Goal: Book appointment/travel/reservation

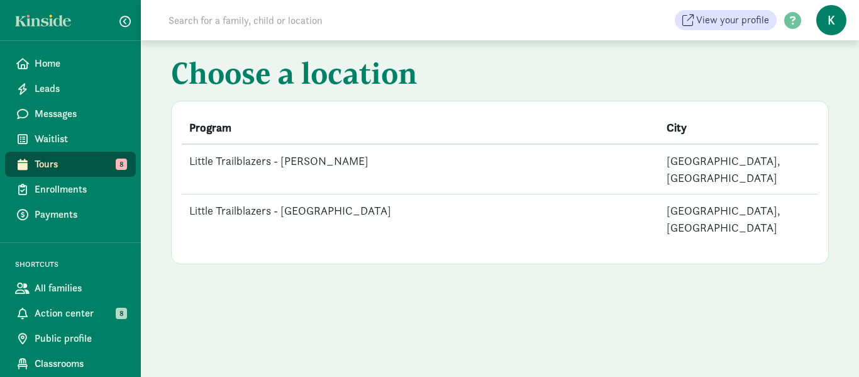
click at [329, 159] on td "Little Trailblazers - [PERSON_NAME]" at bounding box center [421, 169] width 478 height 50
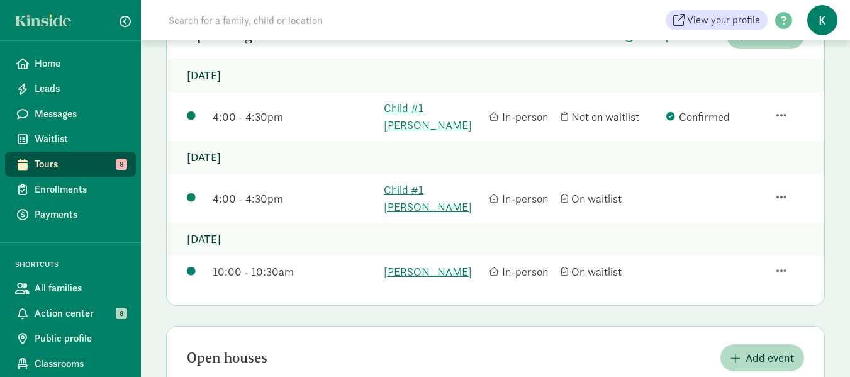
scroll to position [122, 0]
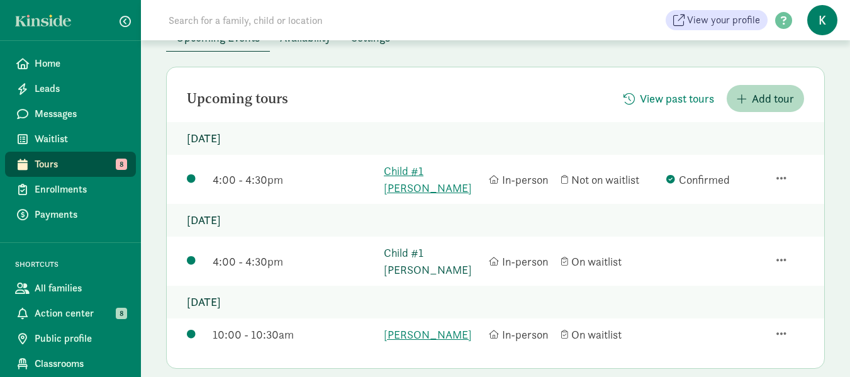
click at [426, 244] on link "Child #1 Brousseau" at bounding box center [433, 261] width 99 height 34
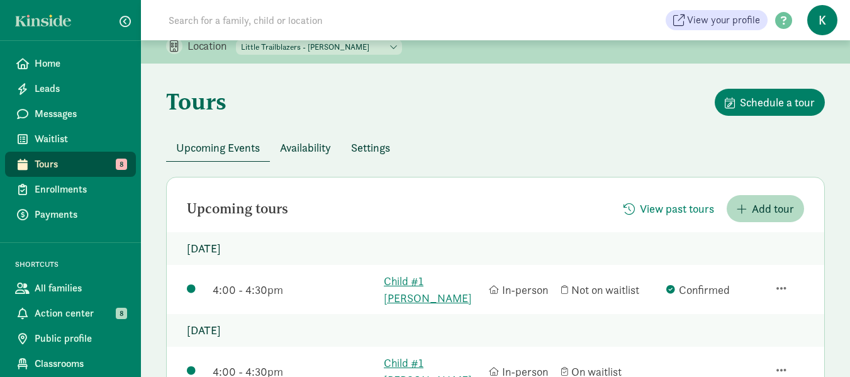
scroll to position [0, 0]
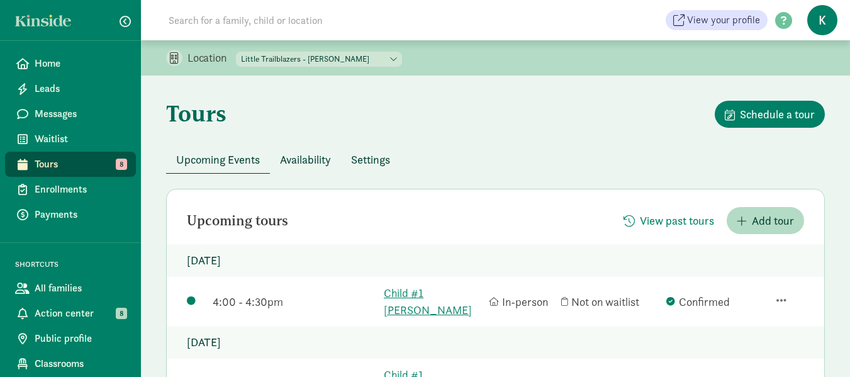
click at [517, 133] on div "Tours Schedule a tour" at bounding box center [495, 123] width 659 height 45
click at [486, 129] on div "Tours Schedule a tour" at bounding box center [495, 123] width 659 height 45
click at [449, 114] on div "Tours Schedule a tour" at bounding box center [495, 123] width 659 height 45
click at [514, 109] on div "Tours Schedule a tour" at bounding box center [495, 123] width 659 height 45
click at [476, 17] on input at bounding box center [337, 20] width 353 height 25
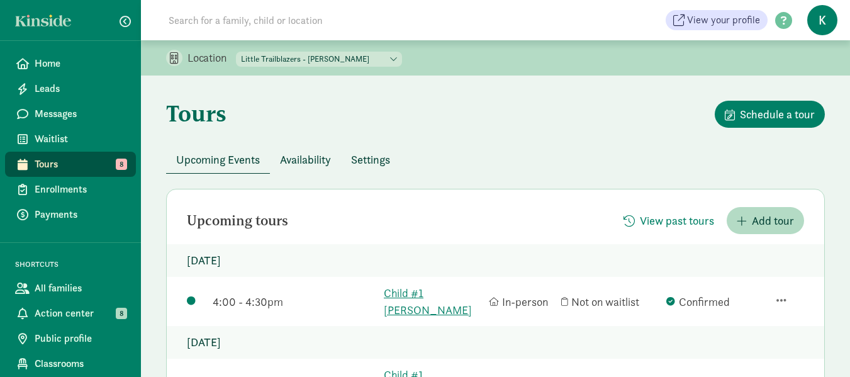
click at [532, 101] on div "Tours Schedule a tour" at bounding box center [495, 123] width 659 height 45
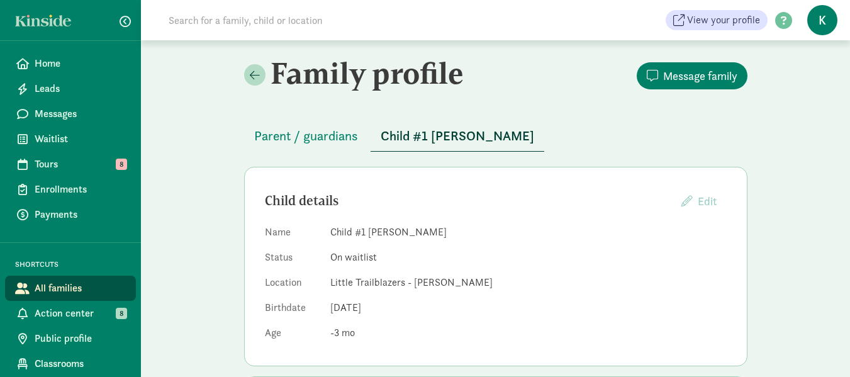
scroll to position [63, 0]
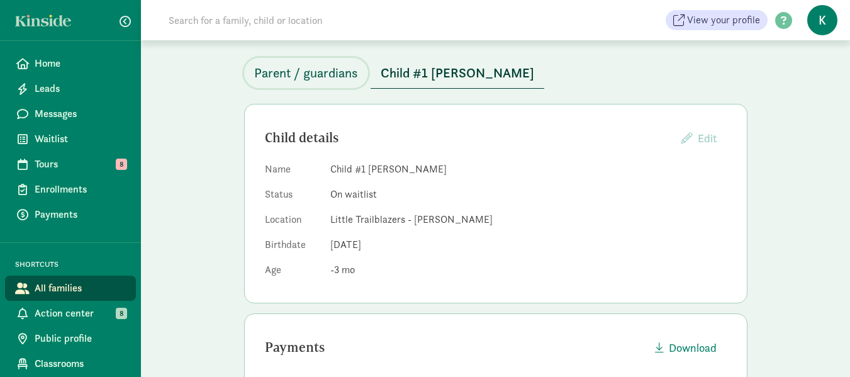
click at [333, 77] on span "Parent / guardians" at bounding box center [306, 73] width 104 height 20
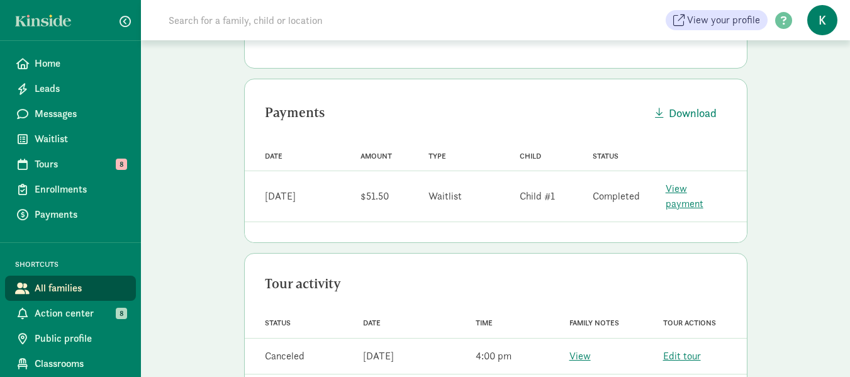
scroll to position [327, 0]
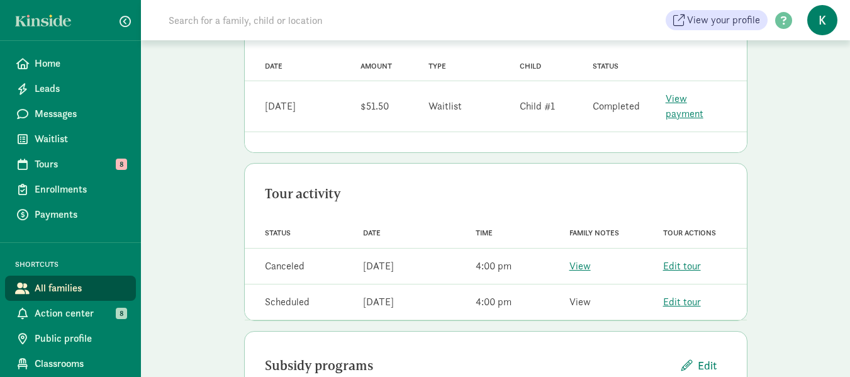
click at [584, 295] on link "View" at bounding box center [579, 301] width 21 height 13
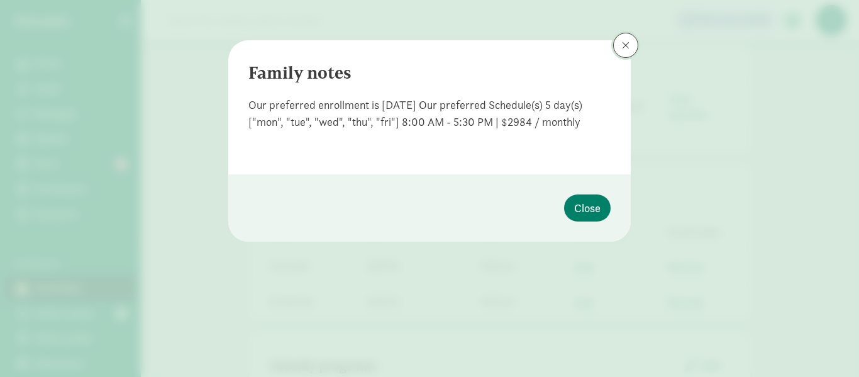
click at [626, 45] on span at bounding box center [626, 45] width 8 height 10
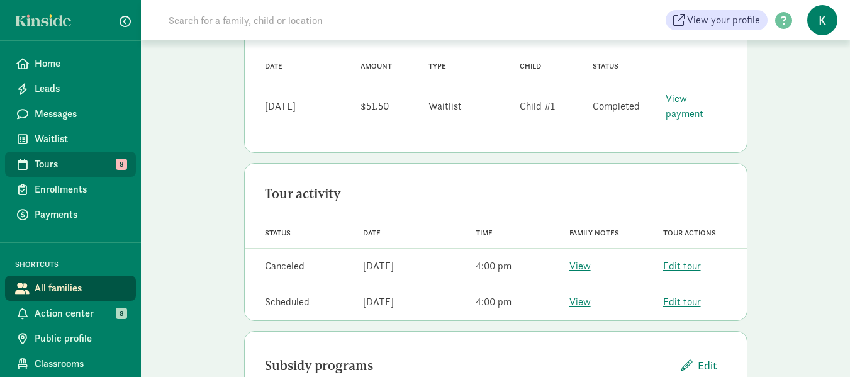
click at [60, 160] on span "Tours" at bounding box center [80, 164] width 91 height 15
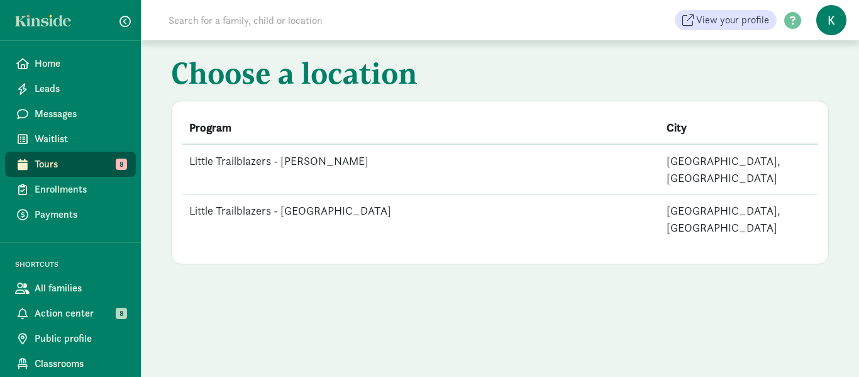
click at [303, 195] on td "Little Trailblazers - [GEOGRAPHIC_DATA]" at bounding box center [421, 219] width 478 height 50
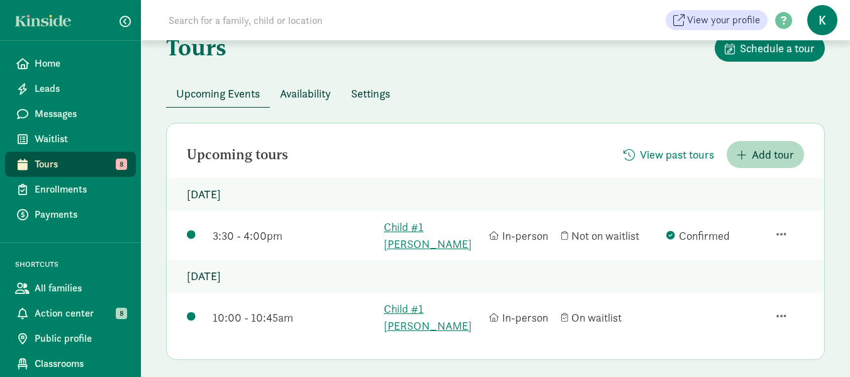
scroll to position [63, 0]
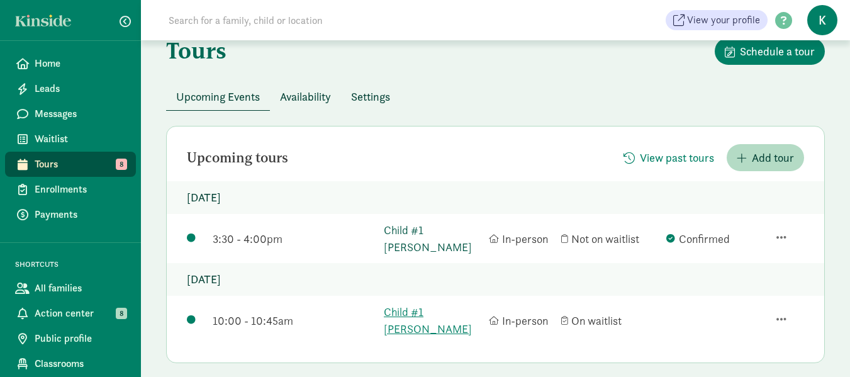
click at [441, 233] on link "Child #1 [PERSON_NAME]" at bounding box center [433, 238] width 99 height 34
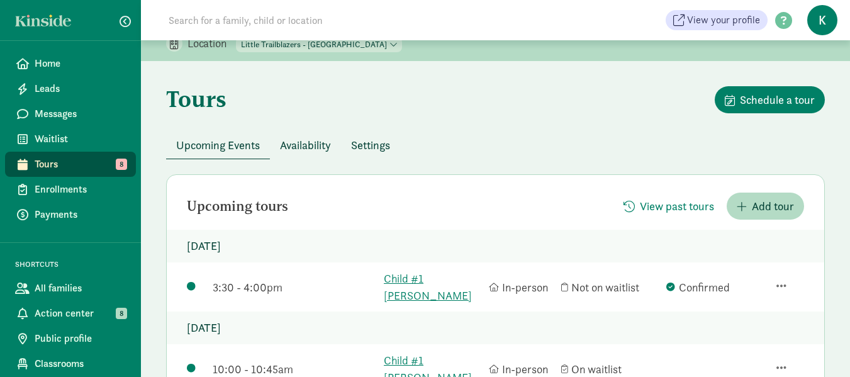
scroll to position [0, 0]
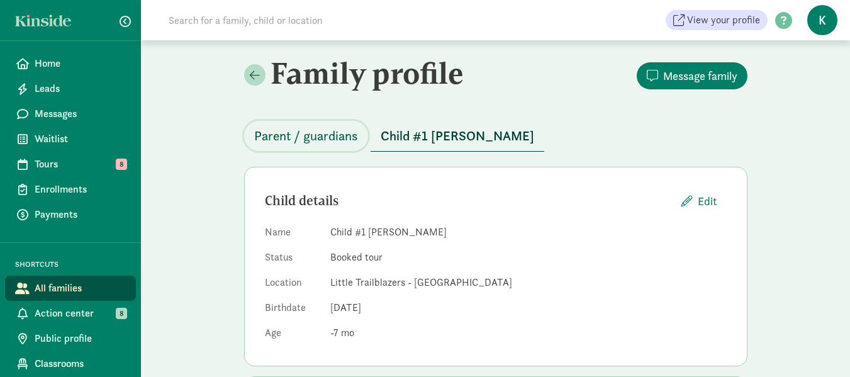
click at [321, 138] on span "Parent / guardians" at bounding box center [306, 136] width 104 height 20
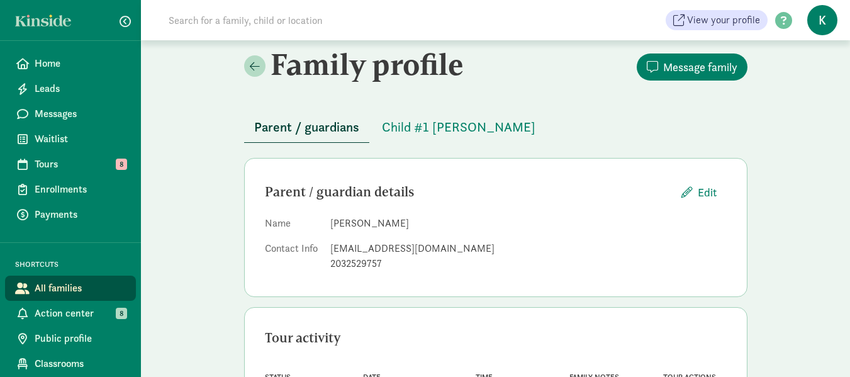
scroll to position [189, 0]
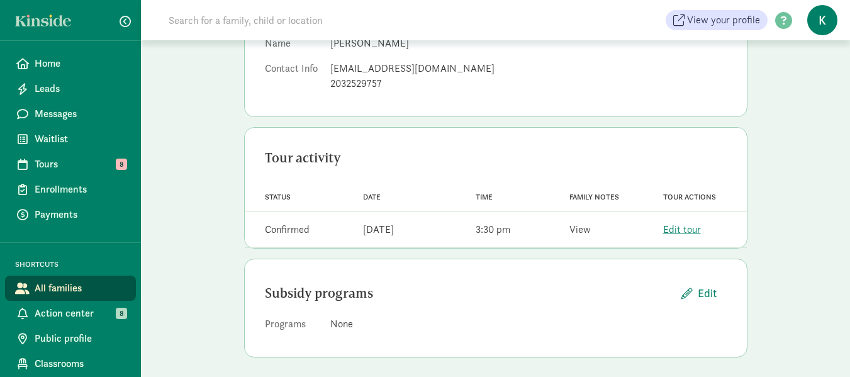
click at [580, 232] on link "View" at bounding box center [579, 229] width 21 height 13
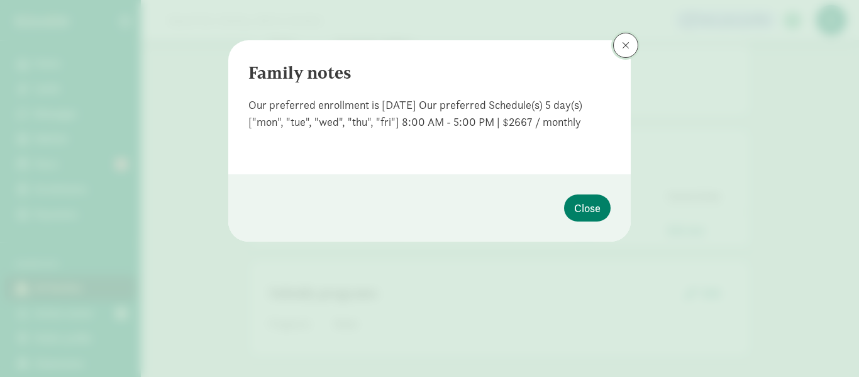
click at [628, 40] on span at bounding box center [626, 45] width 8 height 10
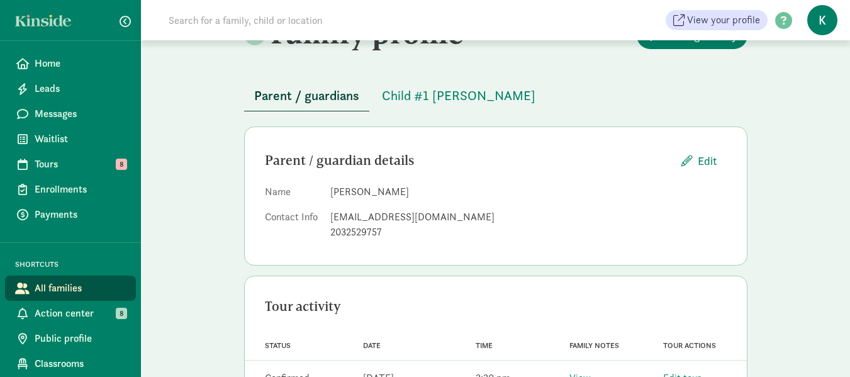
scroll to position [0, 0]
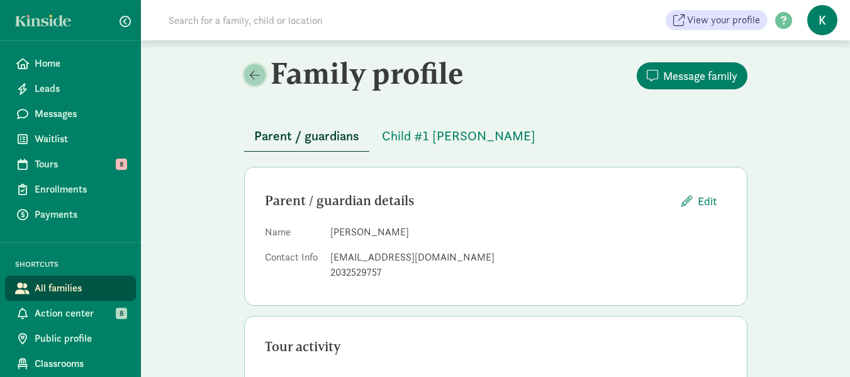
click at [259, 74] on span at bounding box center [255, 74] width 10 height 11
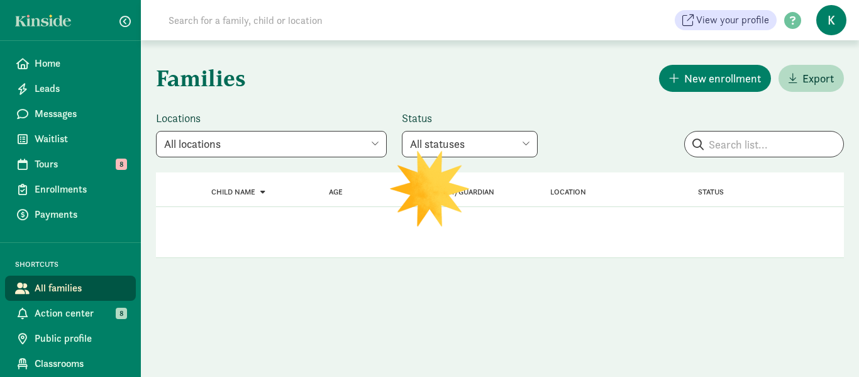
click at [314, 86] on h1 "Families" at bounding box center [327, 77] width 342 height 45
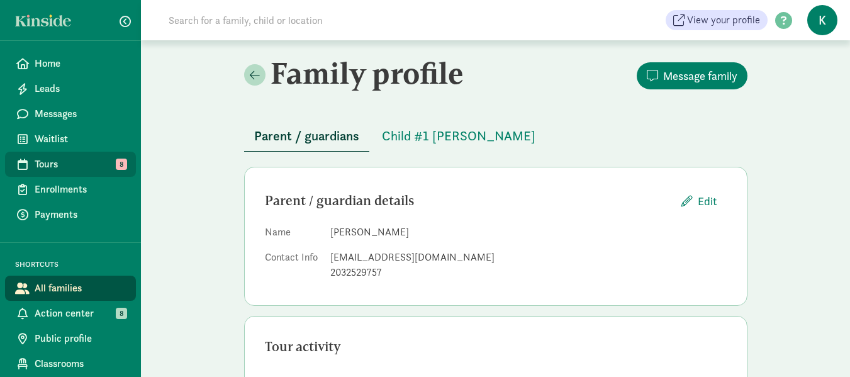
click at [52, 165] on span "Tours" at bounding box center [80, 164] width 91 height 15
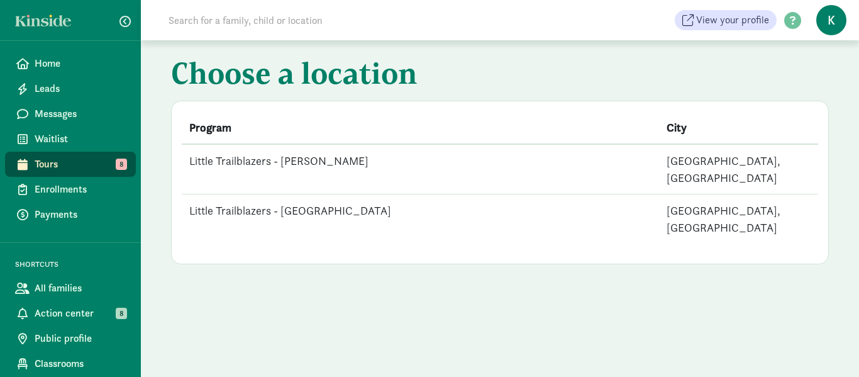
click at [294, 195] on td "Little Trailblazers - [GEOGRAPHIC_DATA]" at bounding box center [421, 219] width 478 height 50
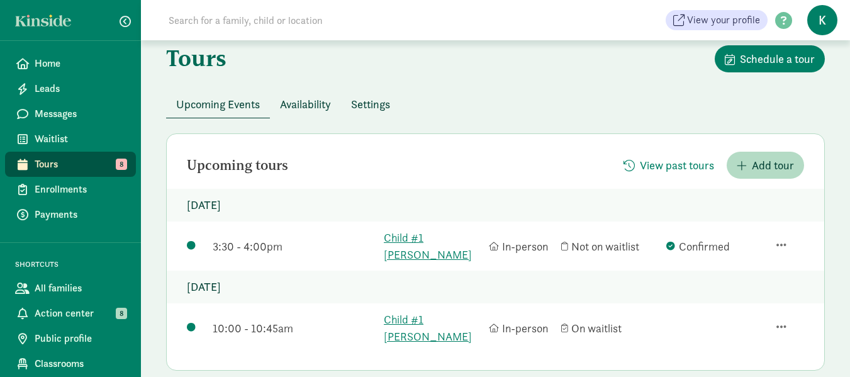
scroll to position [126, 0]
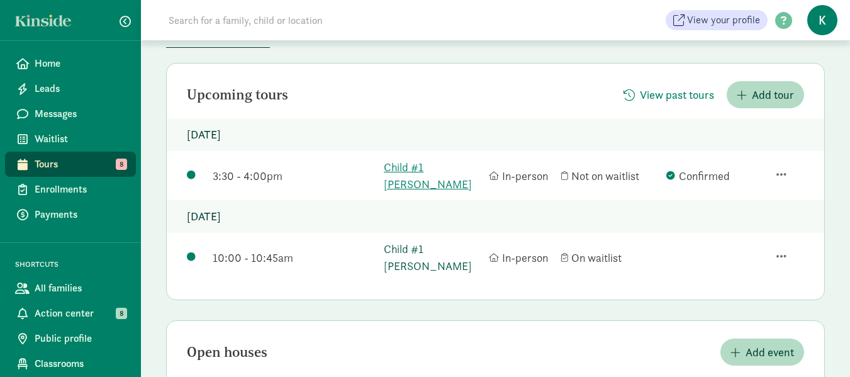
click at [432, 240] on link "Child #1 Blumreich" at bounding box center [433, 257] width 99 height 34
click at [50, 59] on span "Home" at bounding box center [80, 63] width 91 height 15
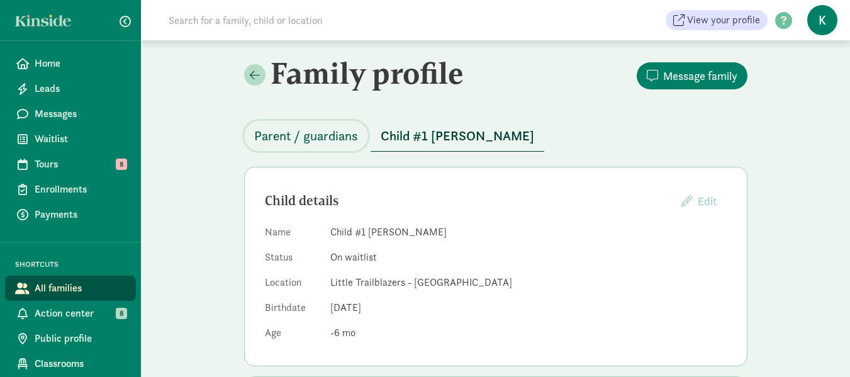
click at [299, 138] on span "Parent / guardians" at bounding box center [306, 136] width 104 height 20
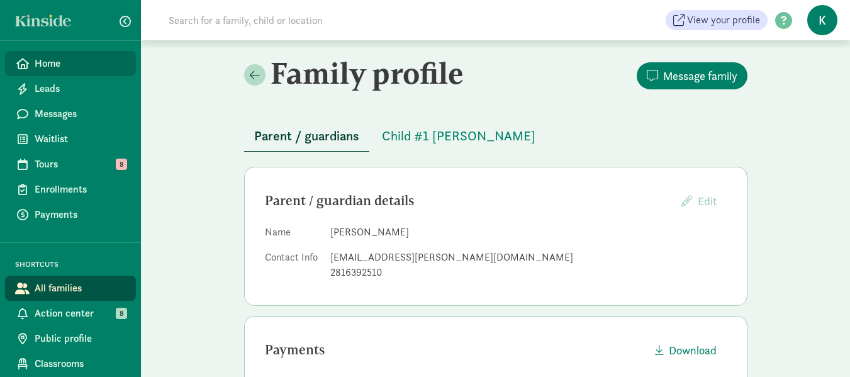
click at [63, 62] on span "Home" at bounding box center [80, 63] width 91 height 15
